Goal: Information Seeking & Learning: Learn about a topic

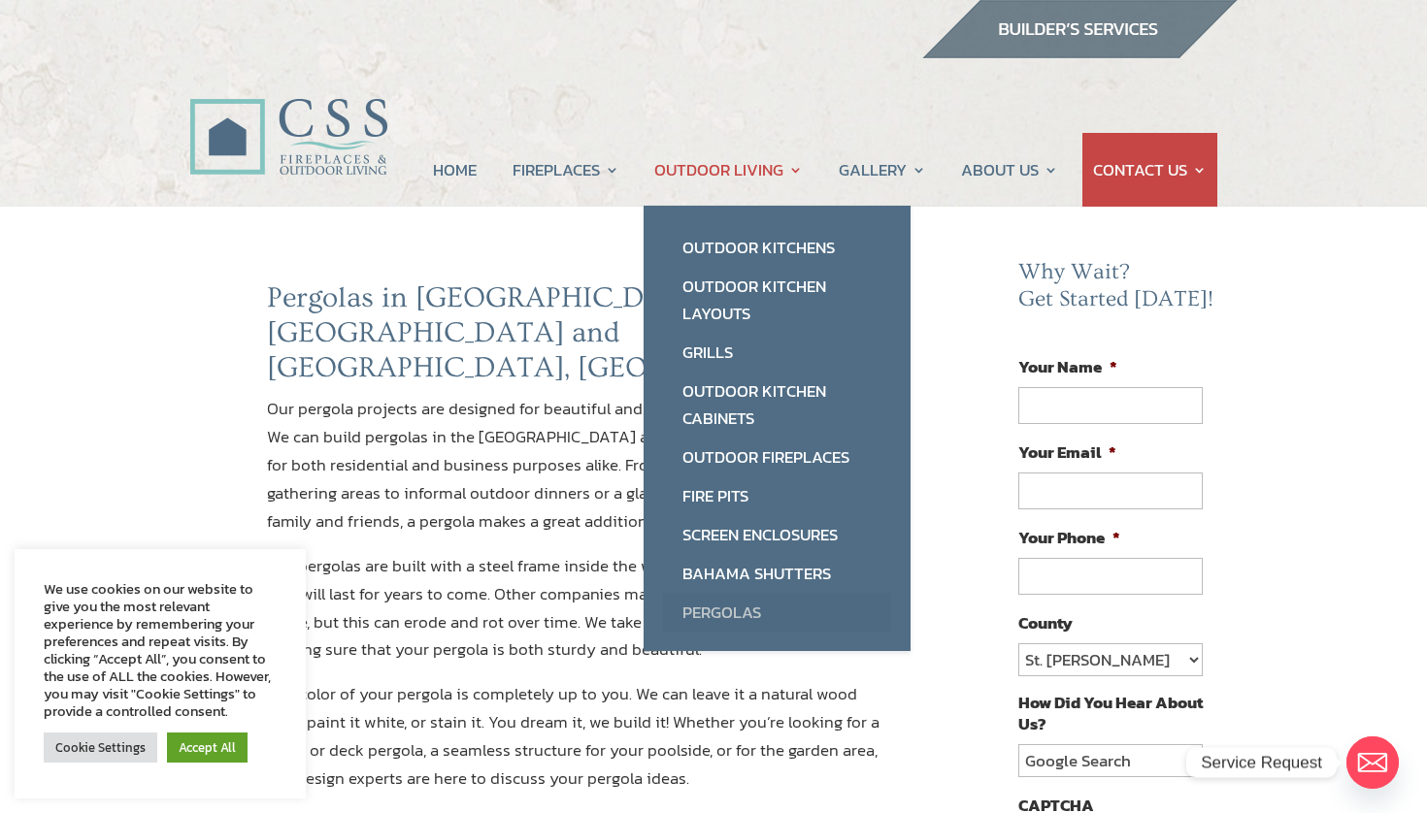
click at [735, 621] on link "Pergolas" at bounding box center [777, 612] width 228 height 39
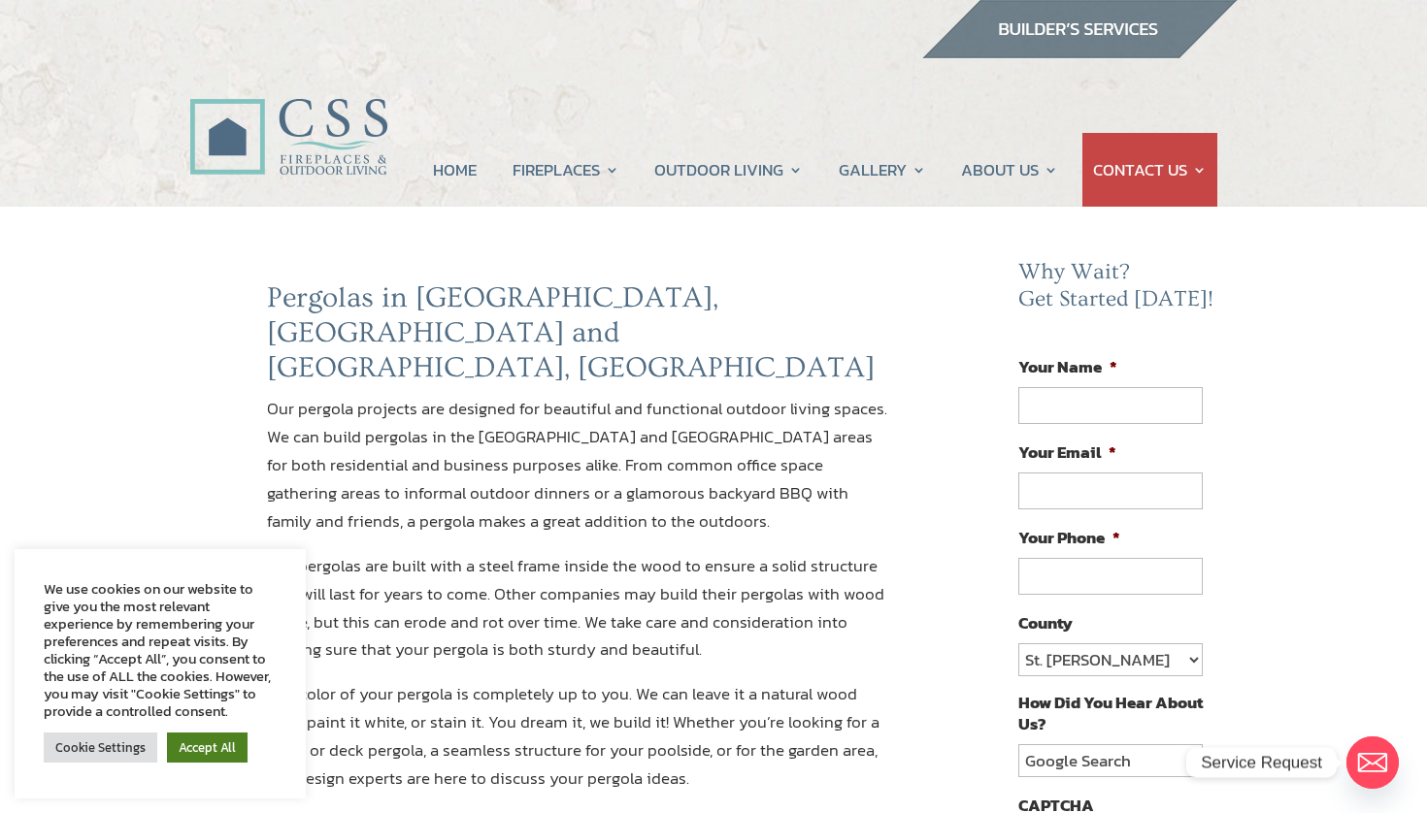
click at [207, 752] on link "Accept All" at bounding box center [207, 748] width 81 height 30
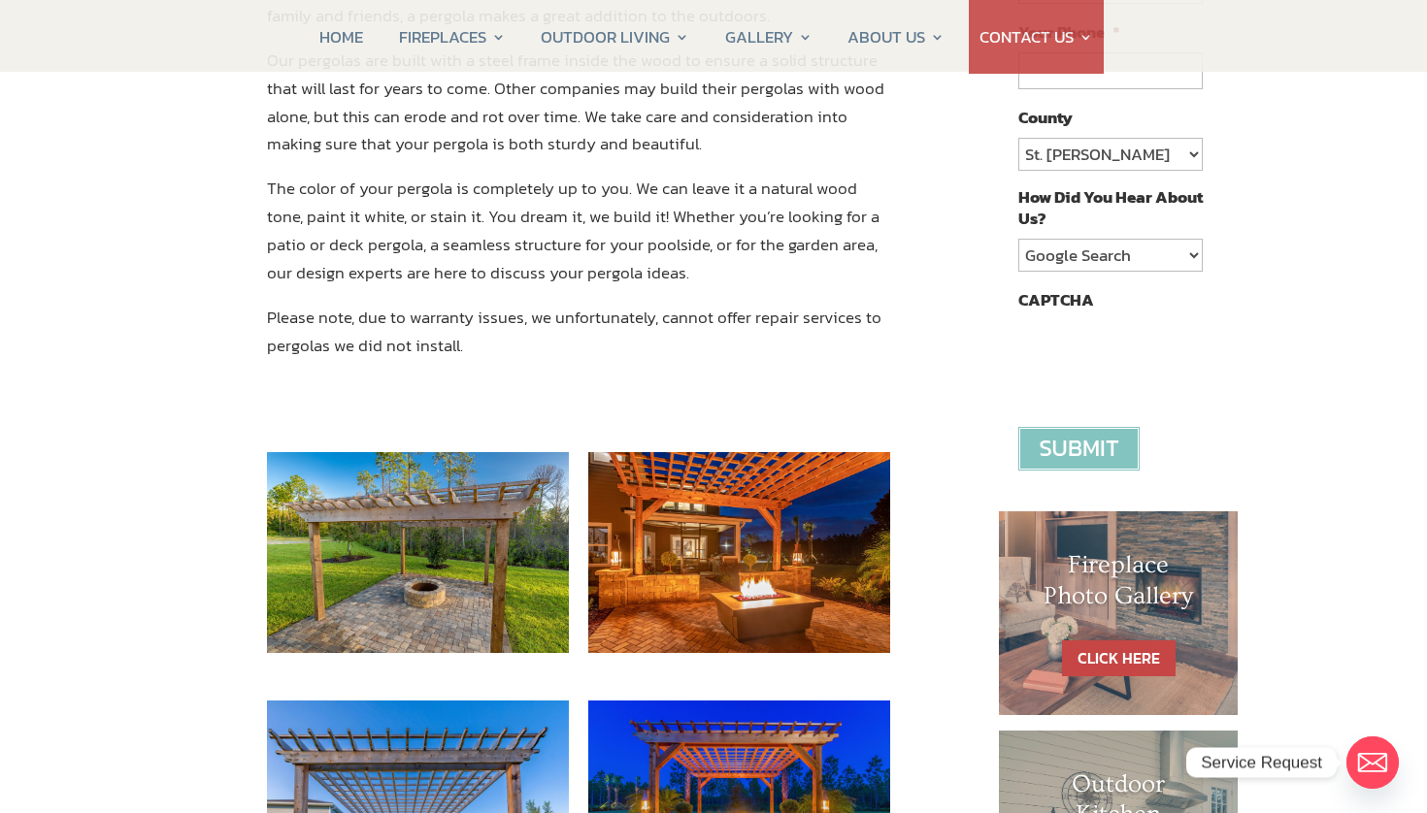
scroll to position [516, 0]
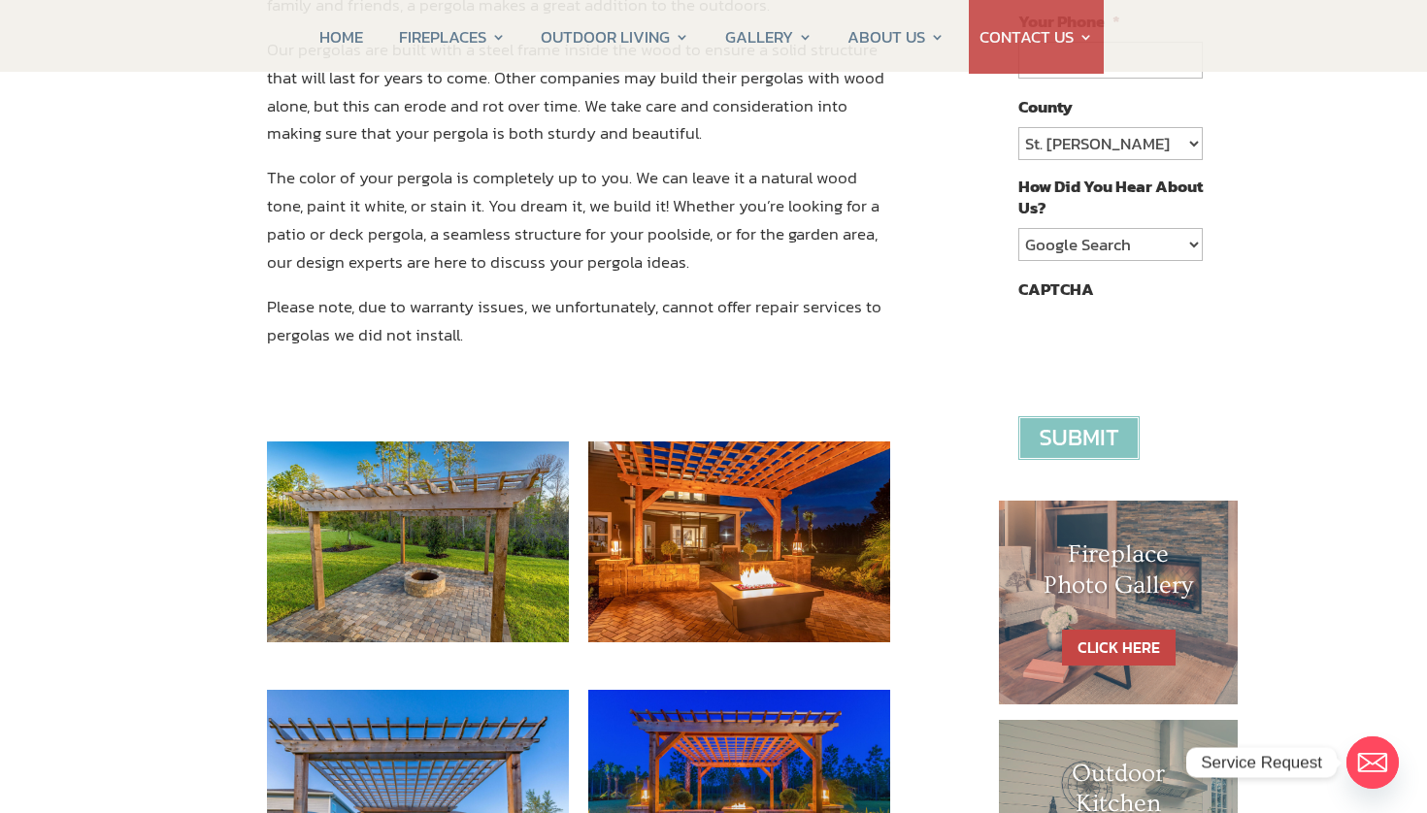
click at [459, 499] on img at bounding box center [418, 542] width 302 height 201
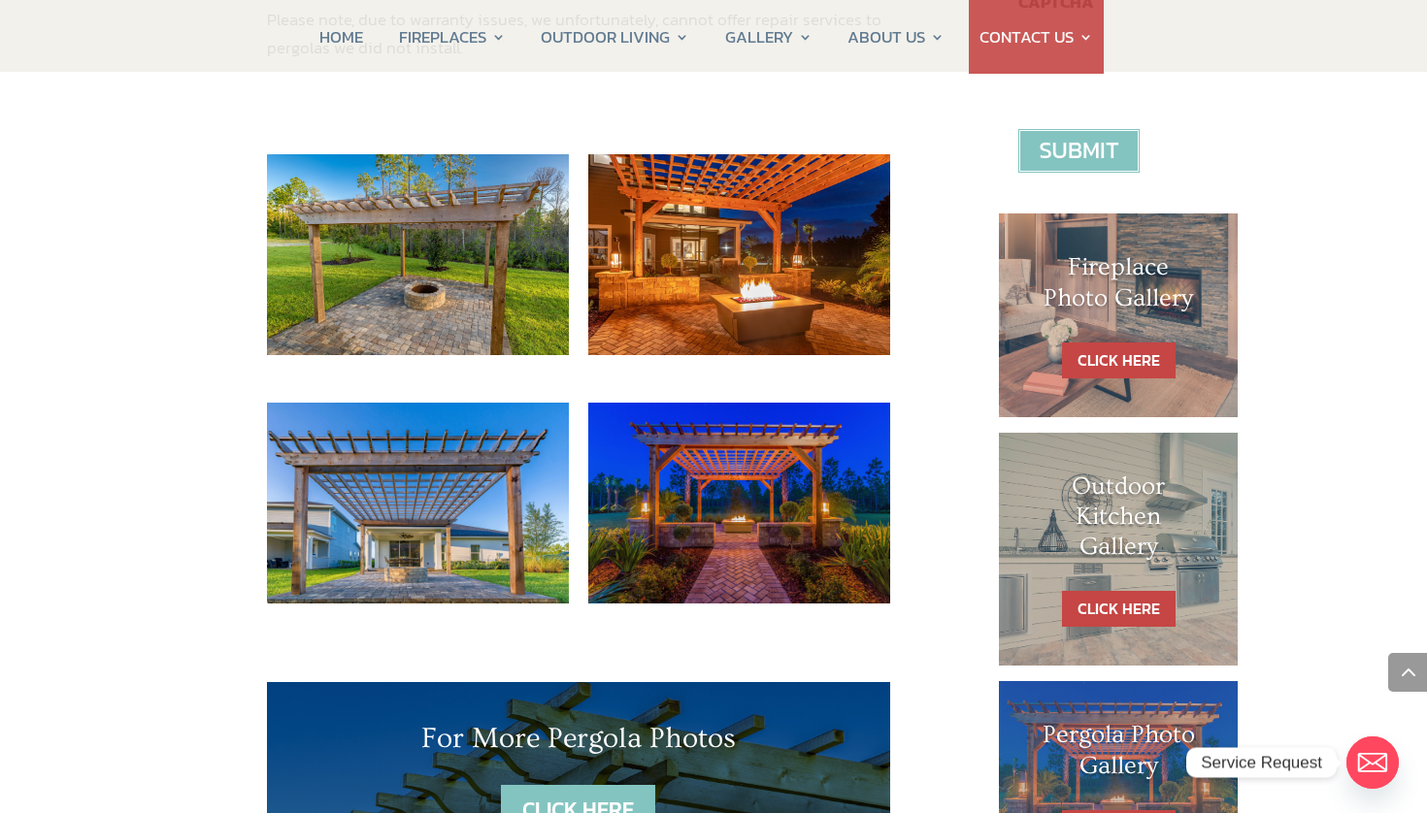
scroll to position [649, 0]
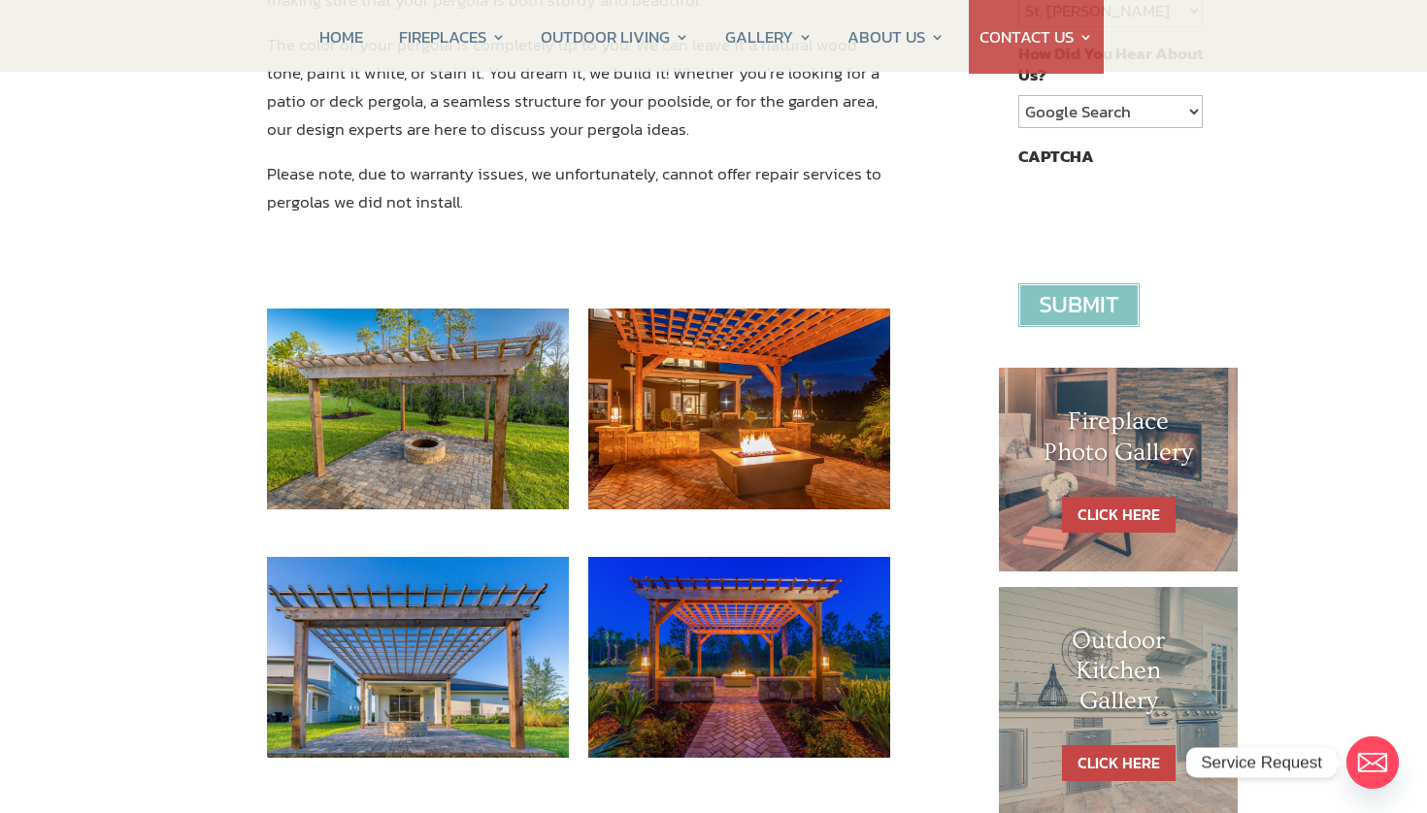
click at [462, 557] on img at bounding box center [418, 657] width 302 height 201
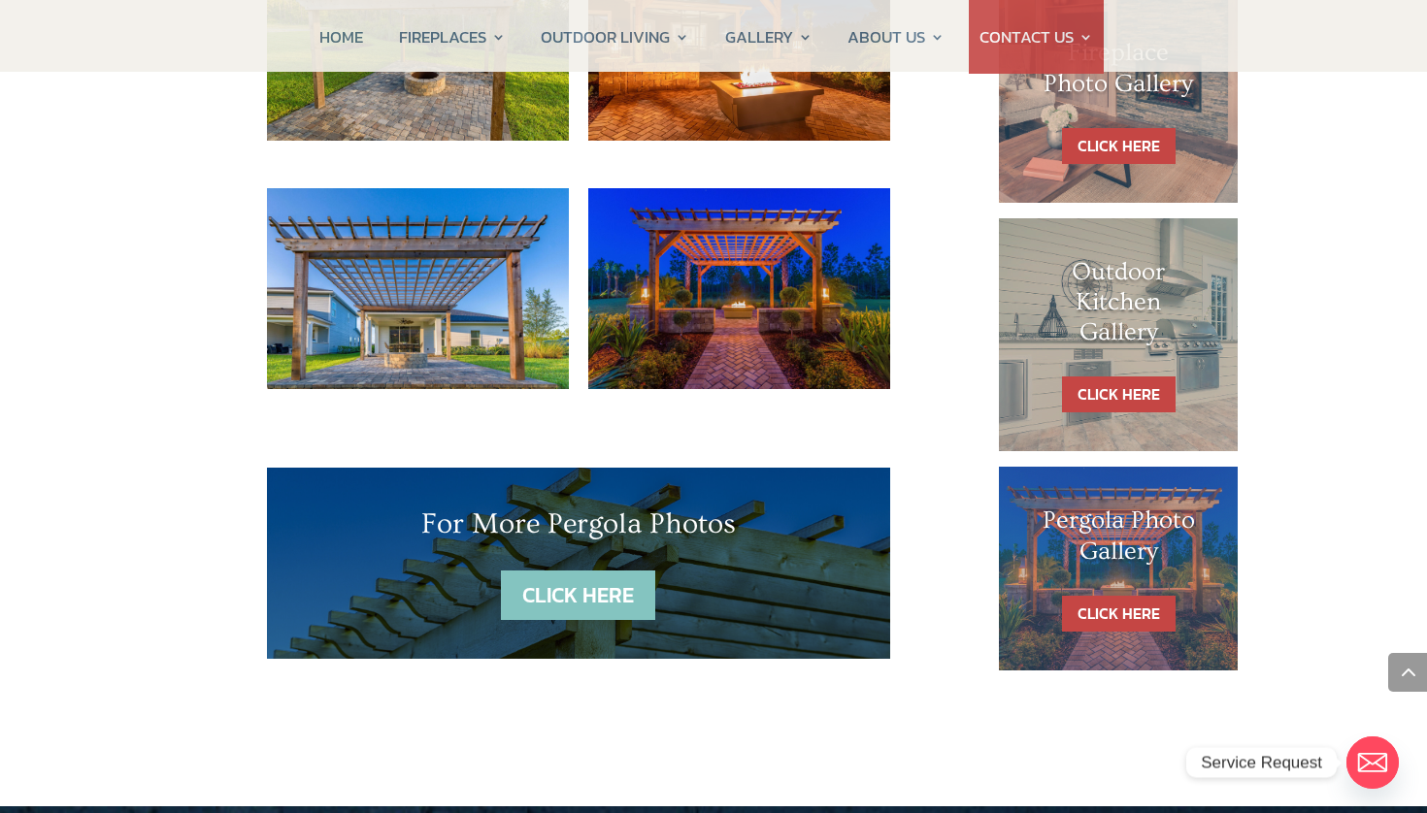
scroll to position [1043, 0]
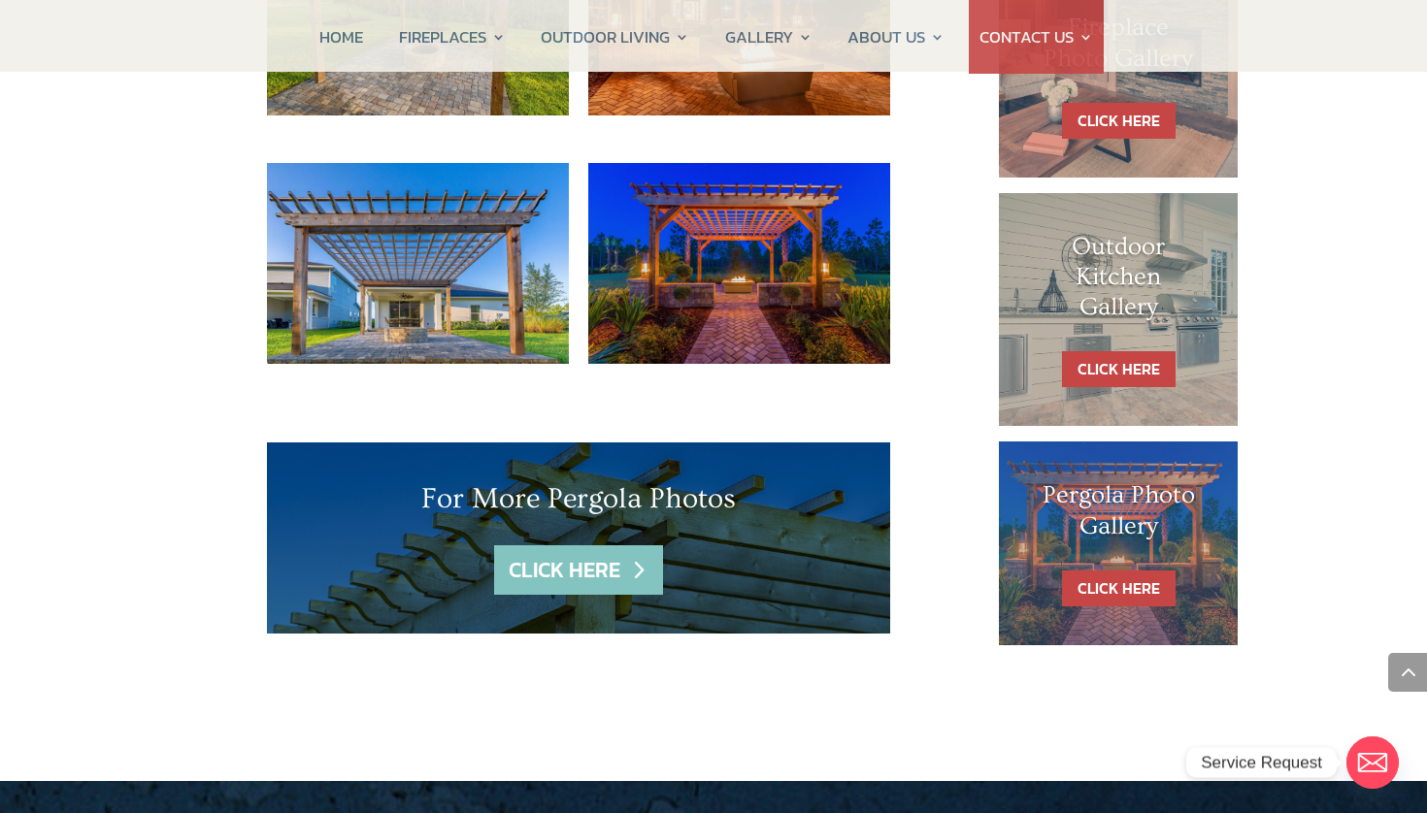
click at [557, 546] on link "CLICK HERE" at bounding box center [578, 571] width 169 height 50
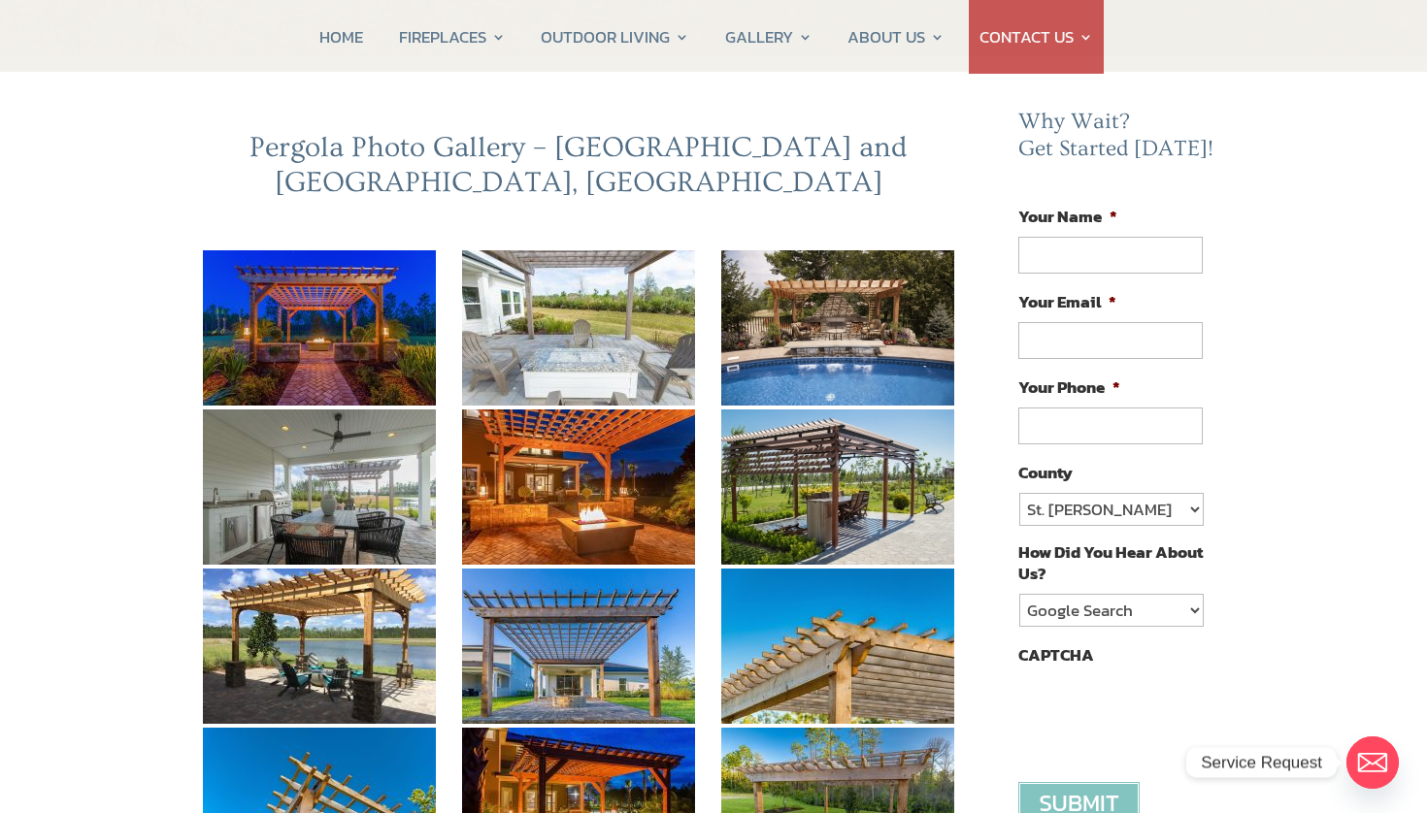
scroll to position [172, 0]
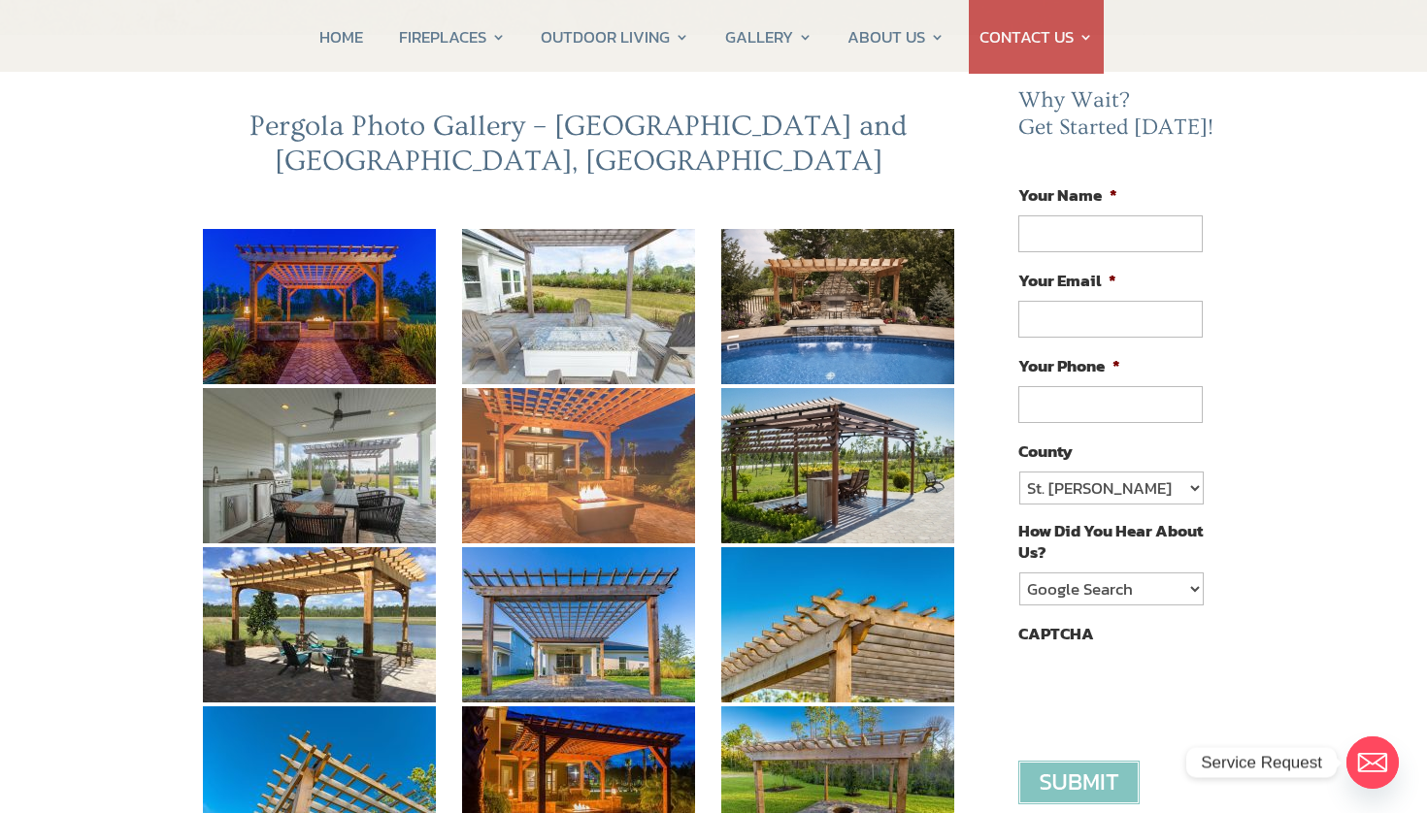
click at [543, 466] on img at bounding box center [578, 465] width 233 height 155
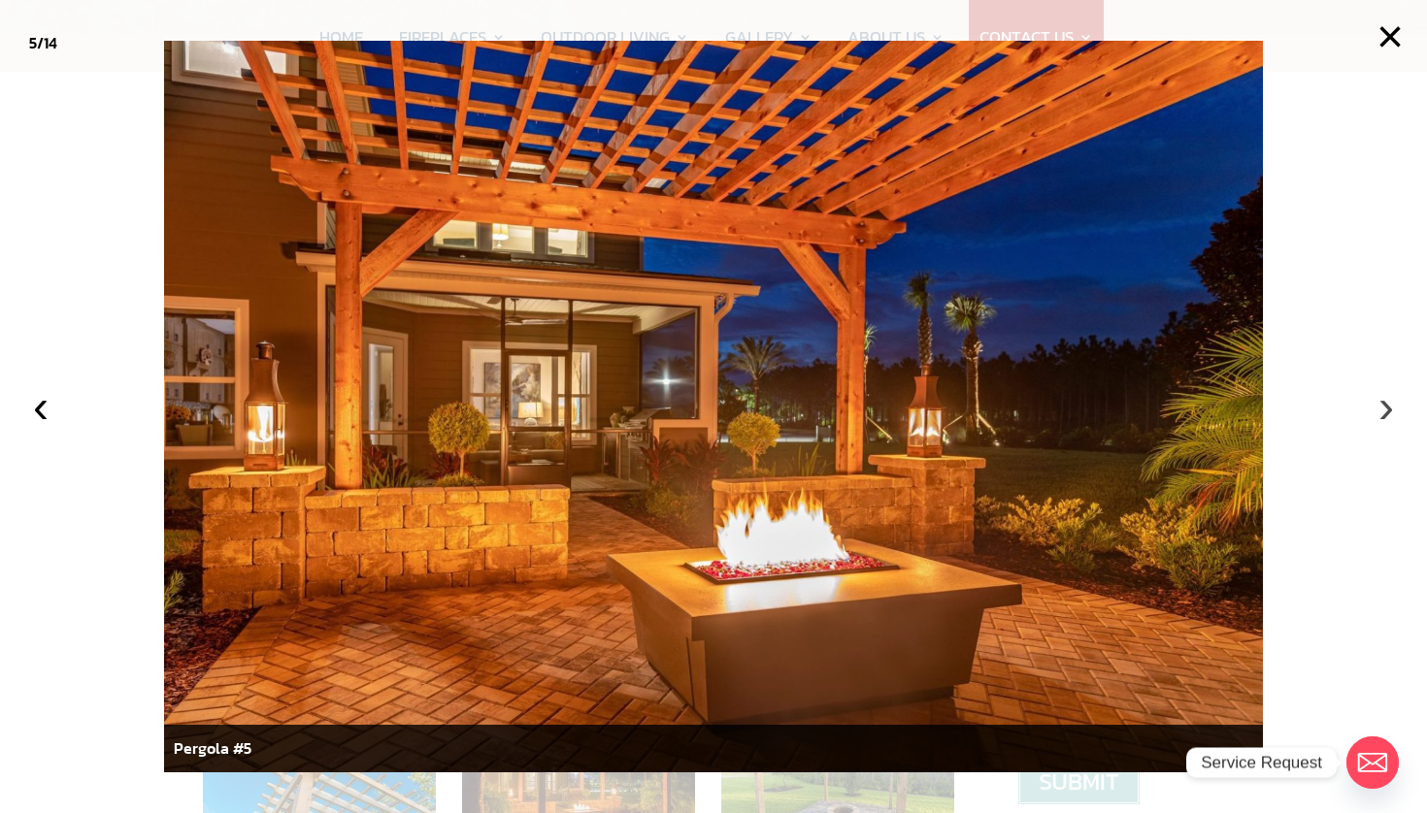
click at [1386, 411] on button "›" at bounding box center [1386, 406] width 43 height 43
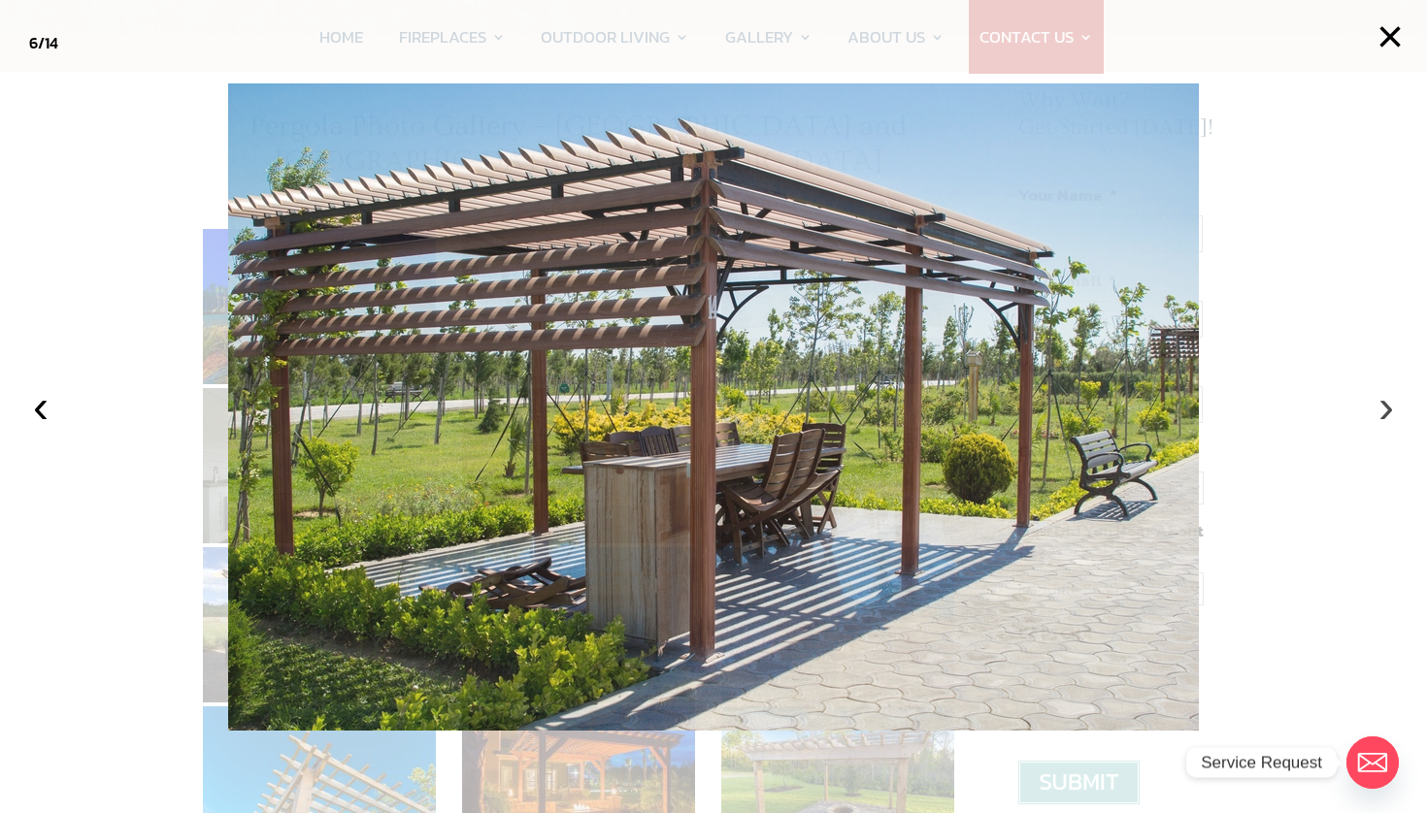
click at [1386, 411] on button "›" at bounding box center [1386, 406] width 43 height 43
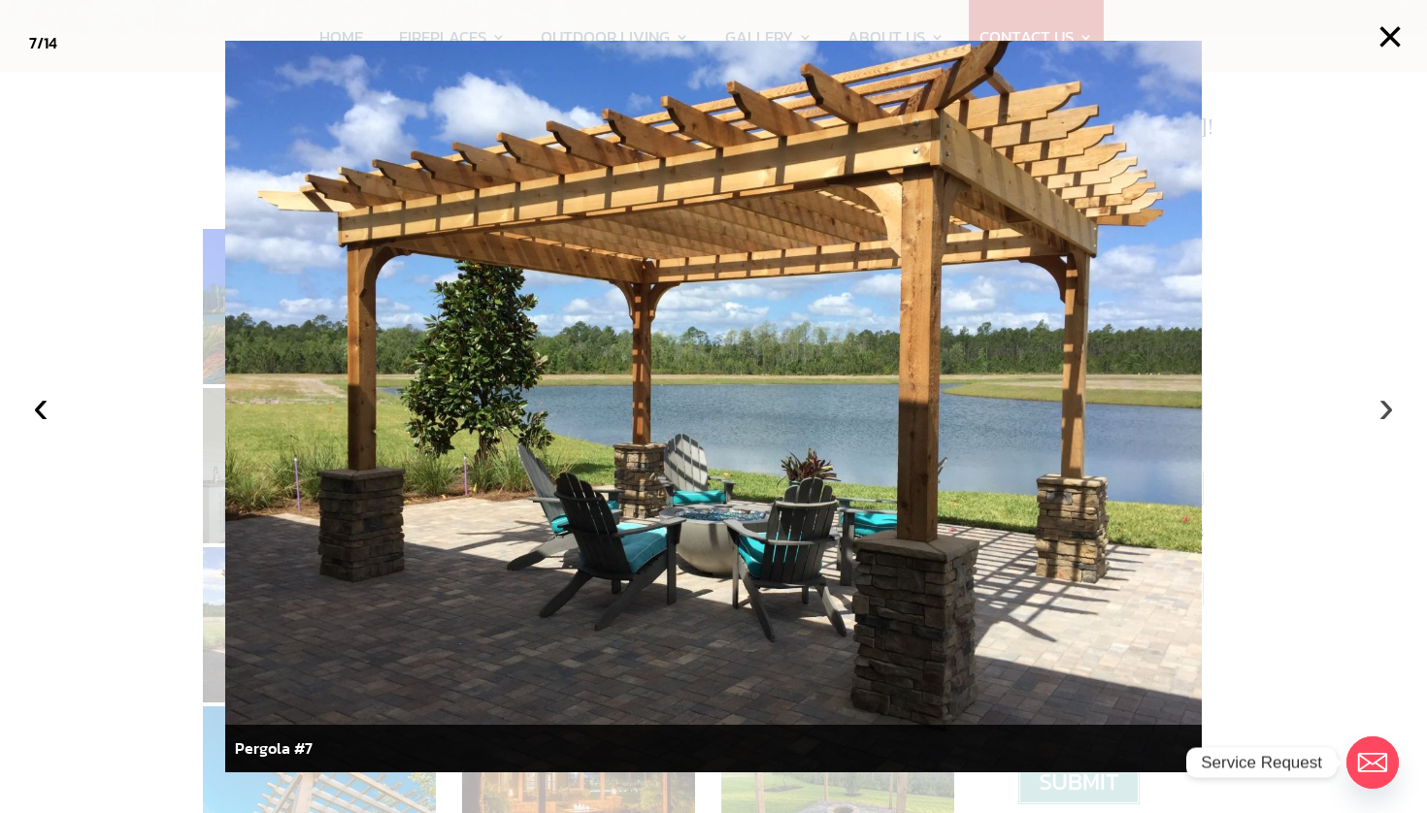
click at [1386, 411] on button "›" at bounding box center [1386, 406] width 43 height 43
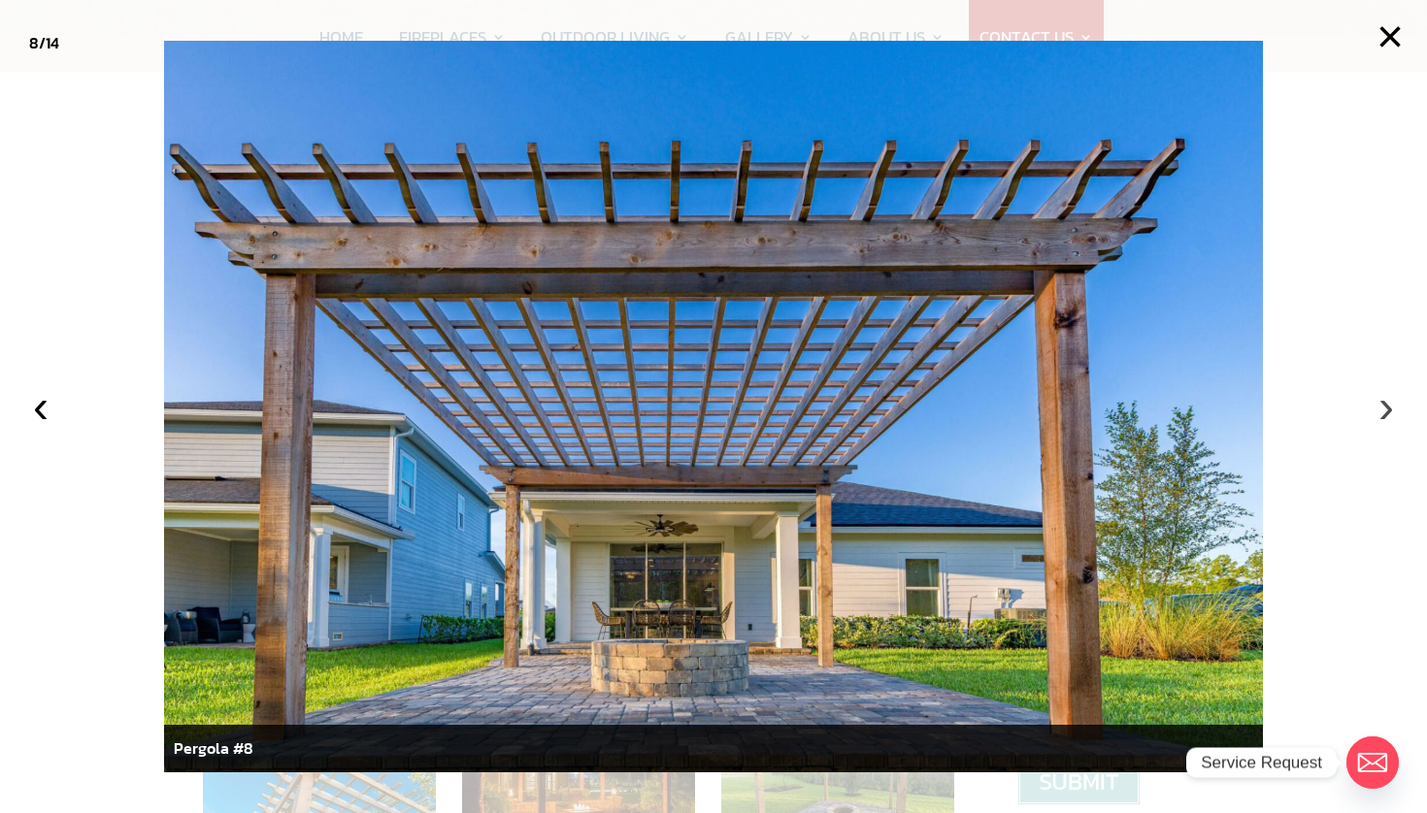
click at [1386, 411] on button "›" at bounding box center [1386, 406] width 43 height 43
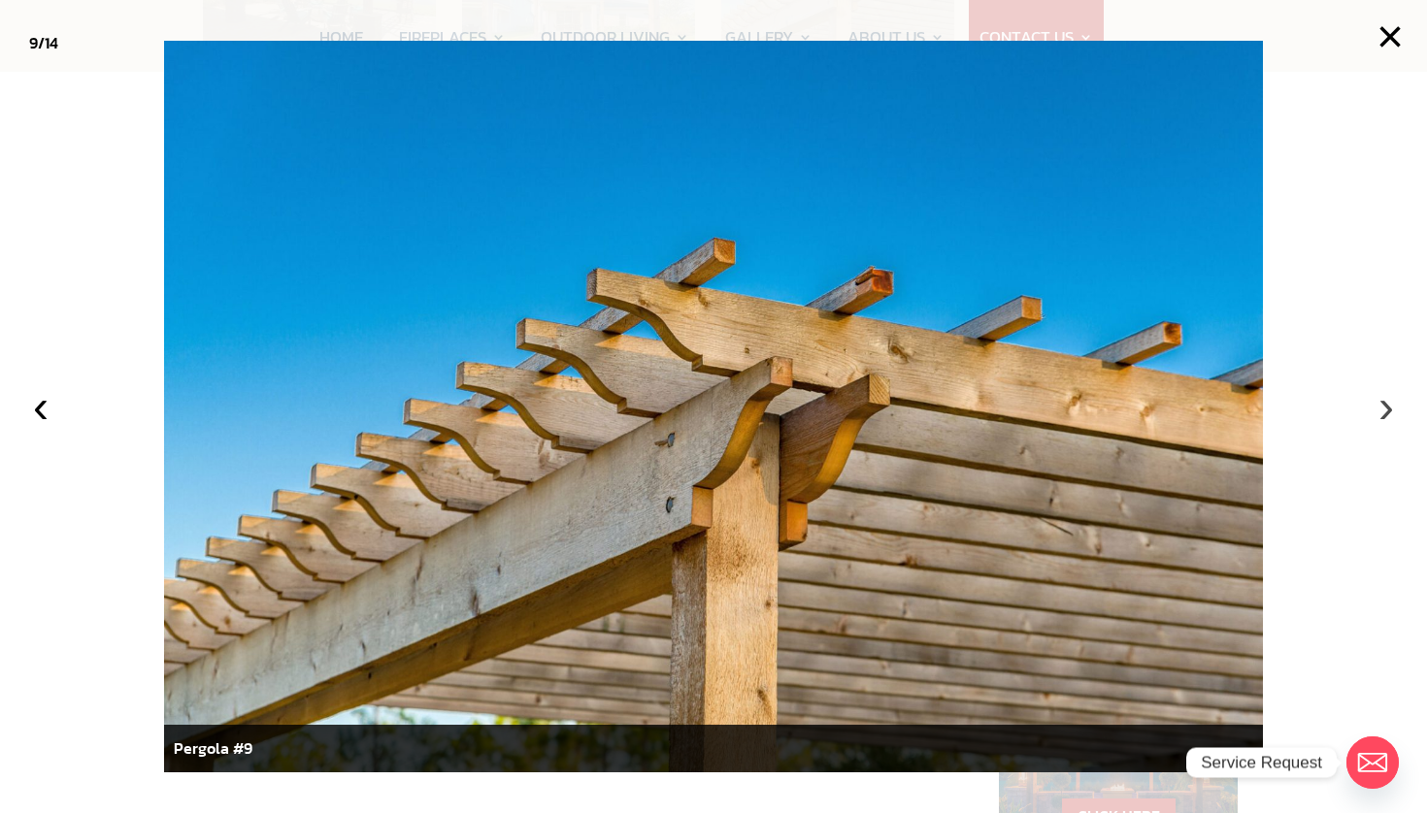
scroll to position [1350, 0]
